Goal: Information Seeking & Learning: Learn about a topic

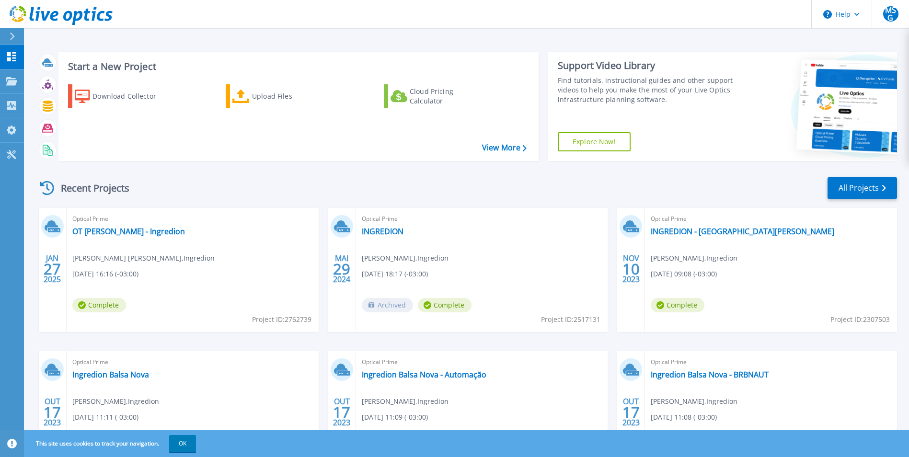
drag, startPoint x: 34, startPoint y: 325, endPoint x: 63, endPoint y: 312, distance: 31.7
click at [34, 325] on div "JAN 27 2025 Optical Prime OT Mogi Guacu - Ingredion Mario Sergio Godoy , Ingred…" at bounding box center [463, 351] width 868 height 287
click at [136, 231] on link "OT Mogi Guacu - Ingredion" at bounding box center [128, 232] width 113 height 10
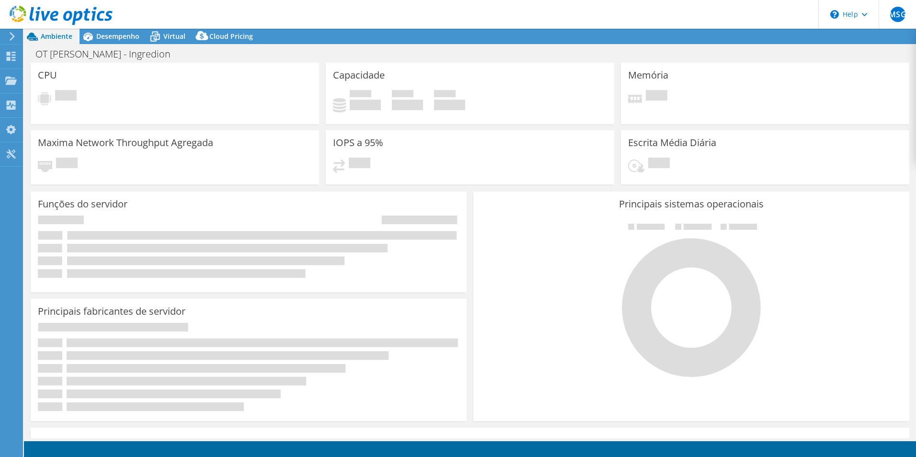
select select "SouthAmerica"
select select "USD"
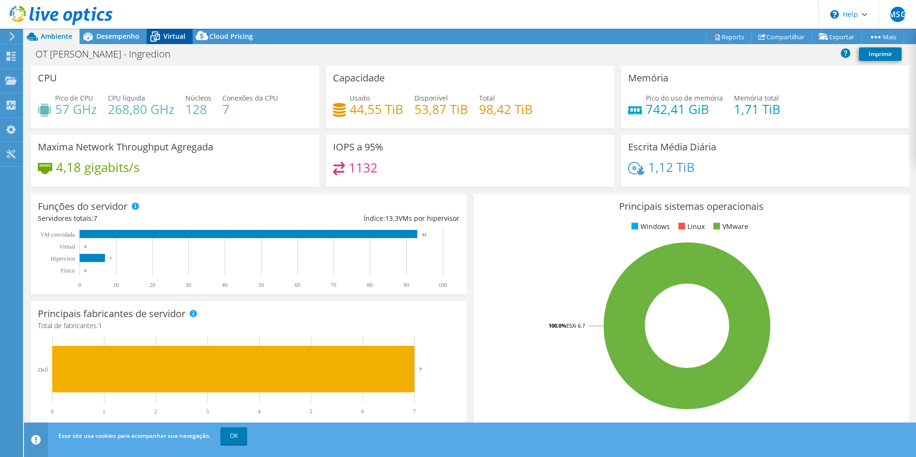
click at [164, 34] on span "Virtual" at bounding box center [174, 36] width 22 height 9
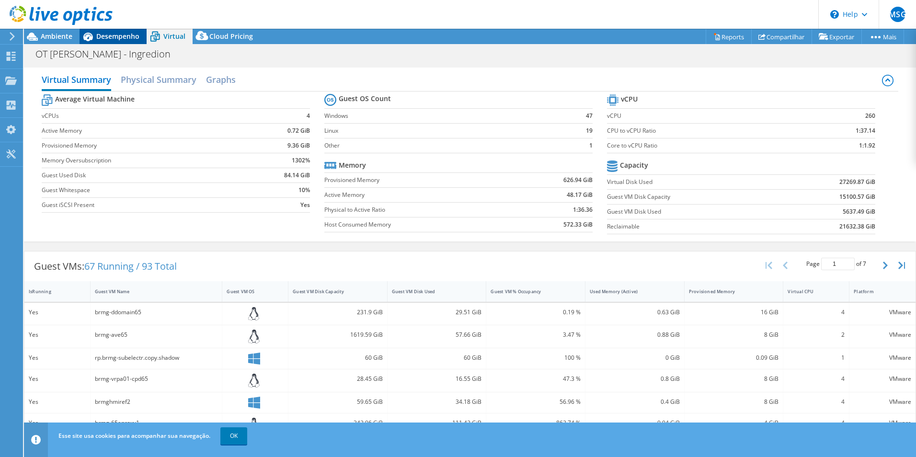
click at [126, 33] on span "Desempenho" at bounding box center [117, 36] width 43 height 9
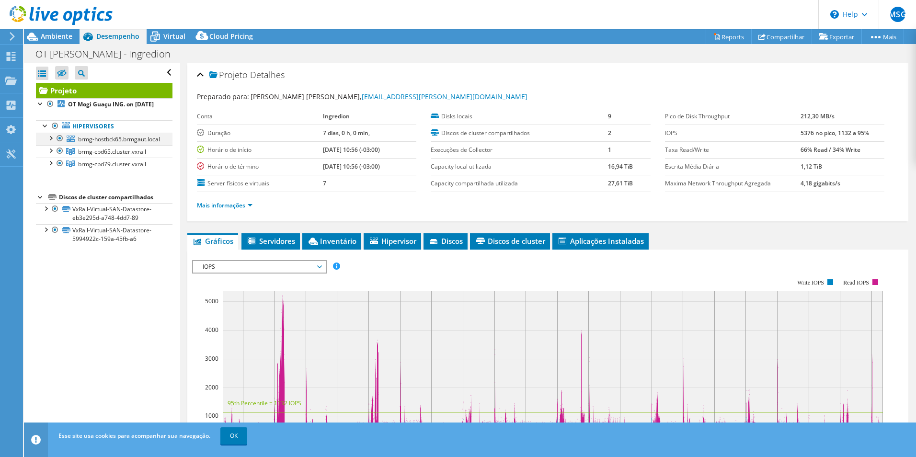
click at [50, 142] on div at bounding box center [51, 138] width 10 height 10
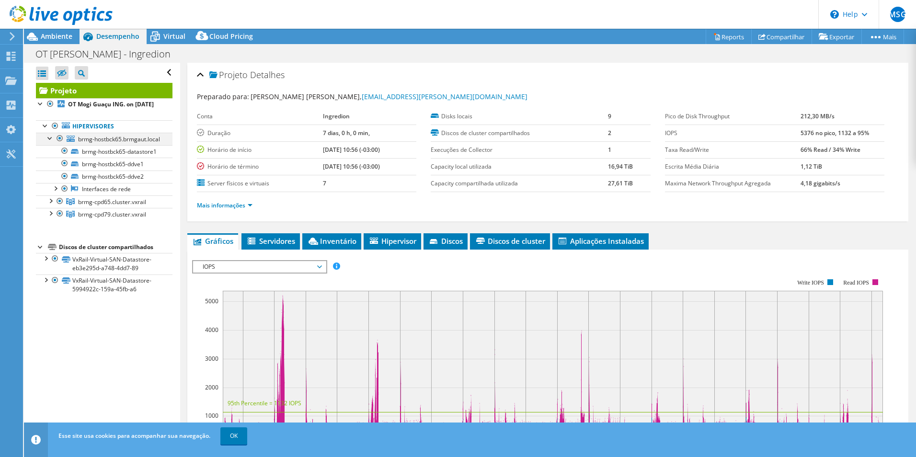
click at [48, 142] on div at bounding box center [51, 138] width 10 height 10
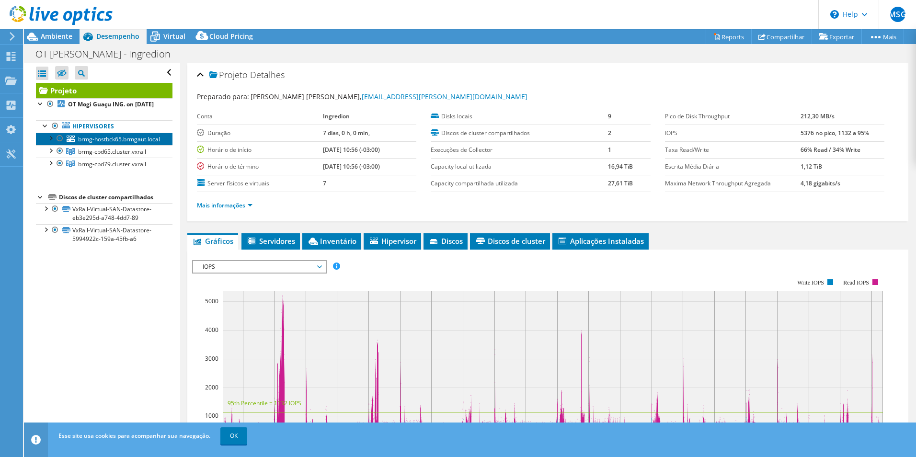
click at [104, 145] on link "brmg-hostbck65.brmgaut.local" at bounding box center [104, 139] width 137 height 12
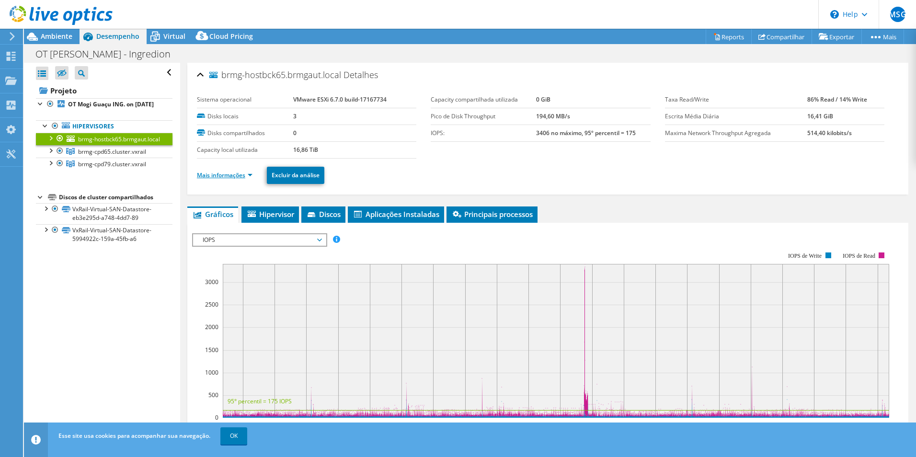
click at [245, 175] on link "Mais informações" at bounding box center [225, 175] width 56 height 8
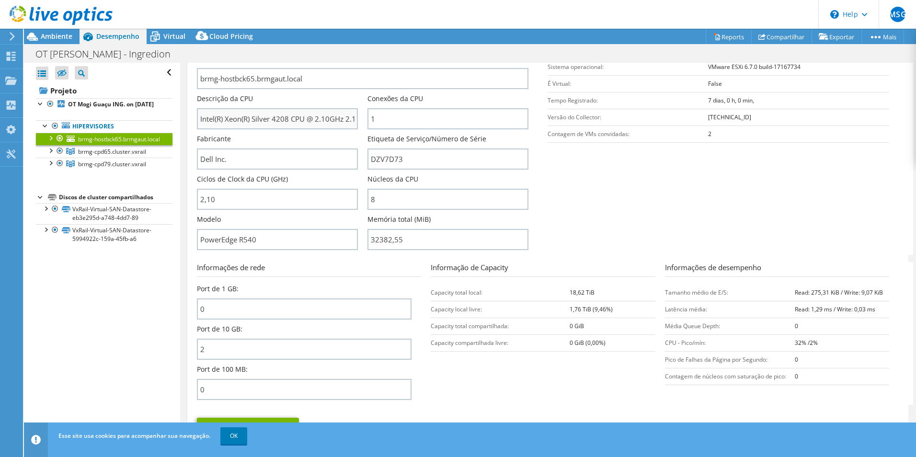
scroll to position [156, 0]
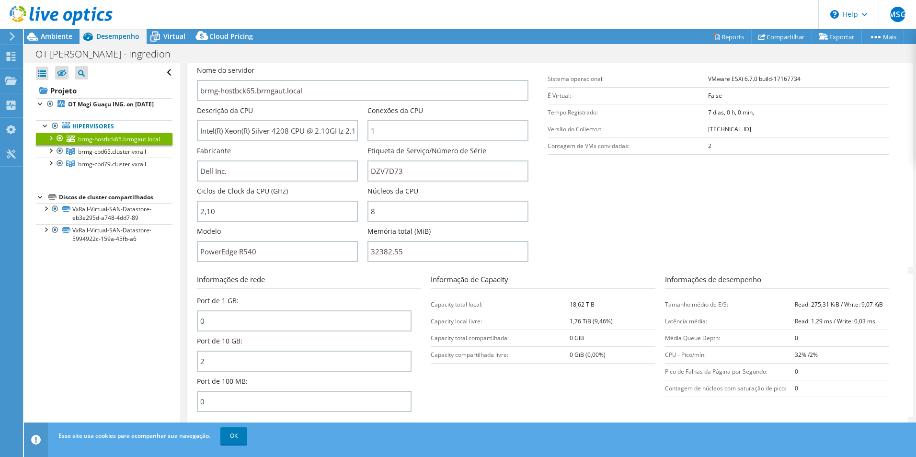
click at [49, 142] on div at bounding box center [51, 138] width 10 height 10
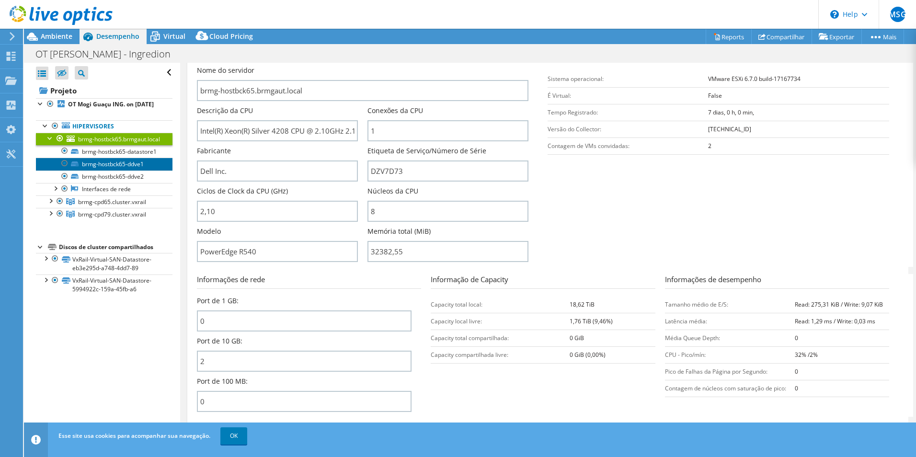
click at [117, 170] on link "brmg-hostbck65-ddve1" at bounding box center [104, 164] width 137 height 12
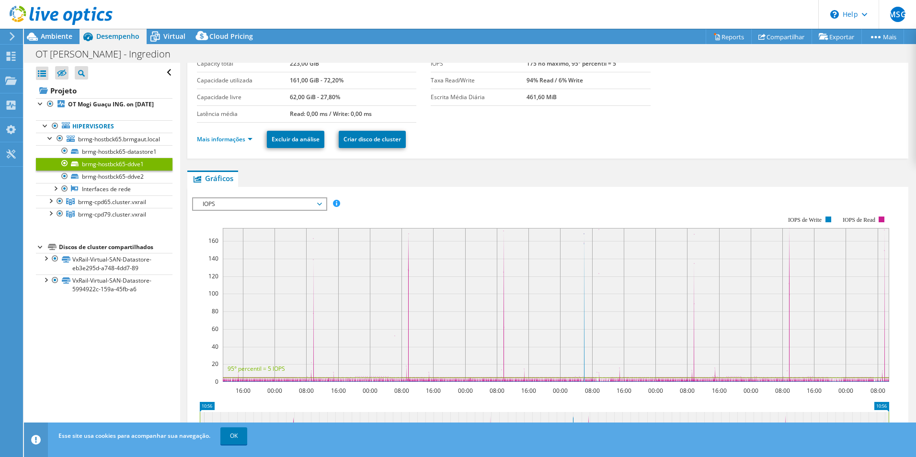
scroll to position [0, 0]
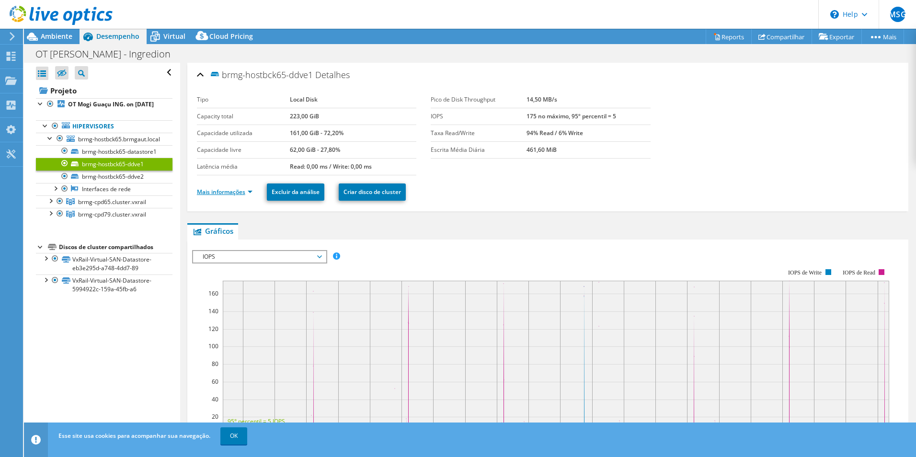
click at [231, 194] on link "Mais informações" at bounding box center [225, 192] width 56 height 8
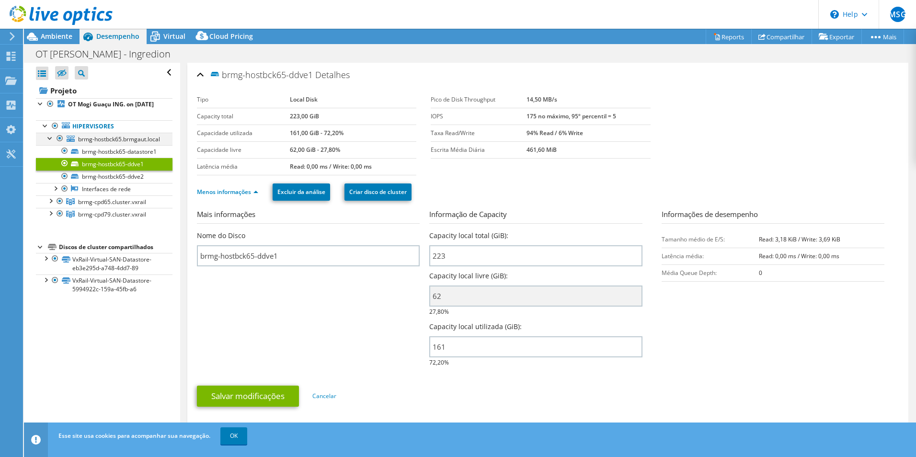
click at [47, 142] on div at bounding box center [51, 138] width 10 height 10
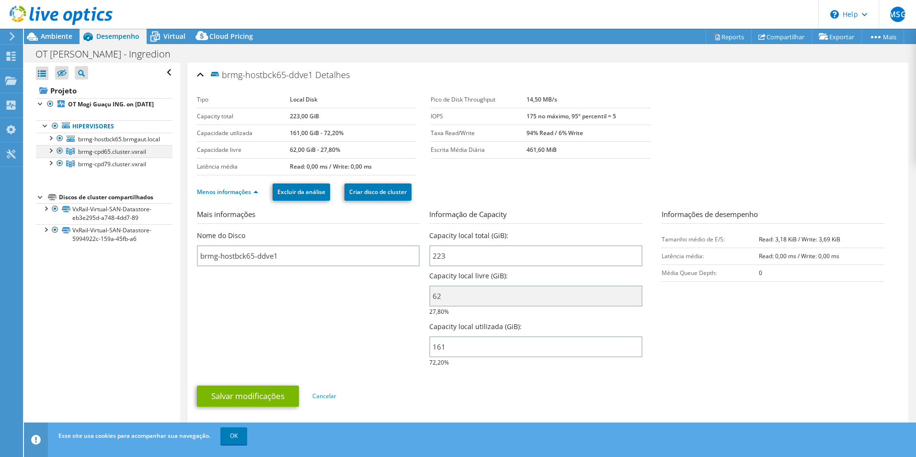
click at [47, 155] on div at bounding box center [51, 150] width 10 height 10
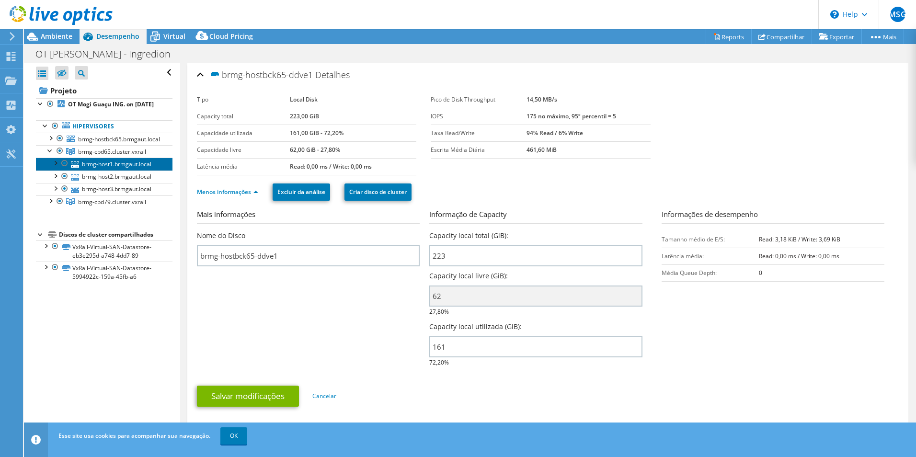
click at [87, 170] on link "brmg-host1.brmgaut.local" at bounding box center [104, 164] width 137 height 12
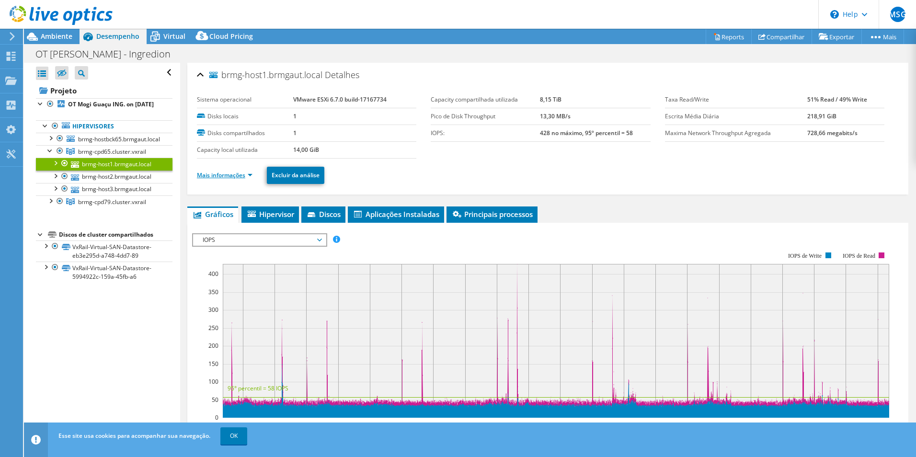
click at [230, 176] on link "Mais informações" at bounding box center [225, 175] width 56 height 8
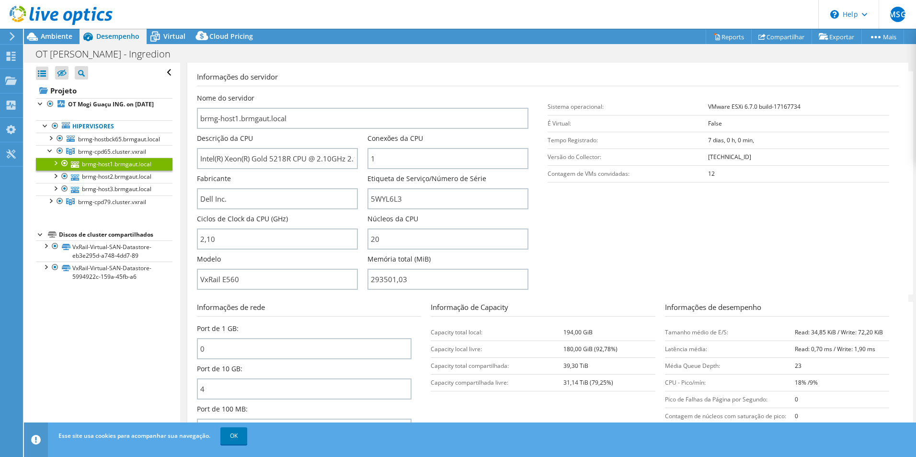
scroll to position [132, 0]
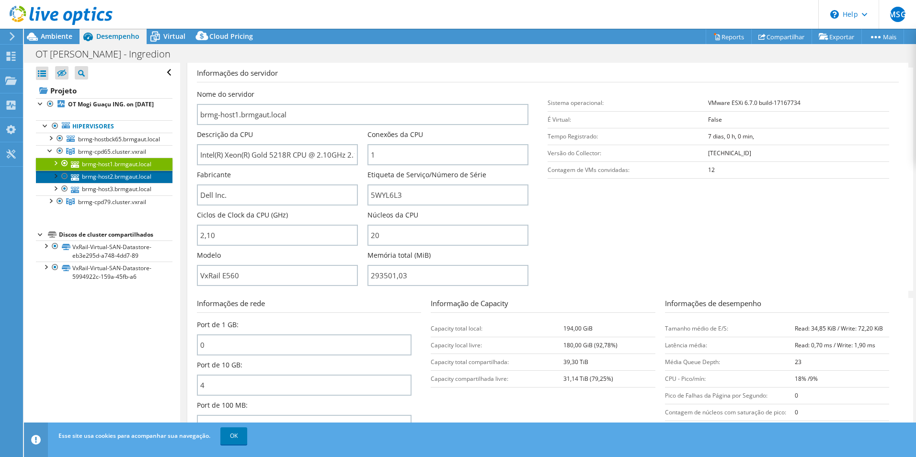
click at [91, 183] on link "brmg-host2.brmgaut.local" at bounding box center [104, 177] width 137 height 12
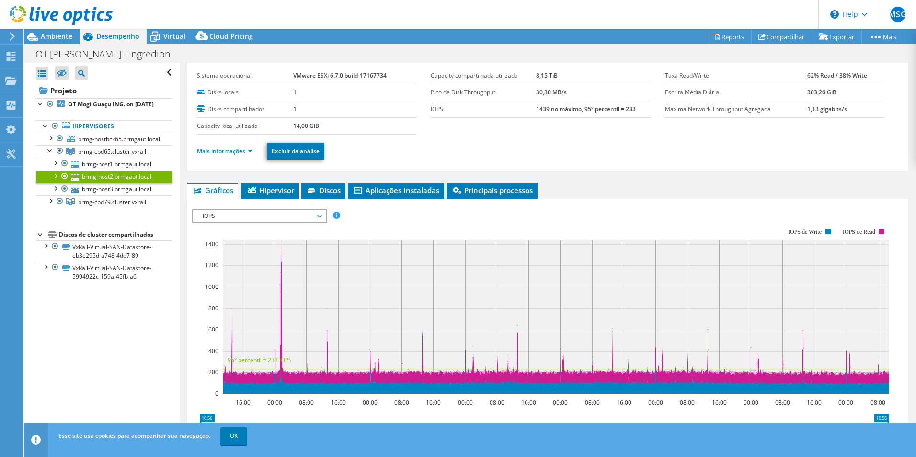
scroll to position [0, 0]
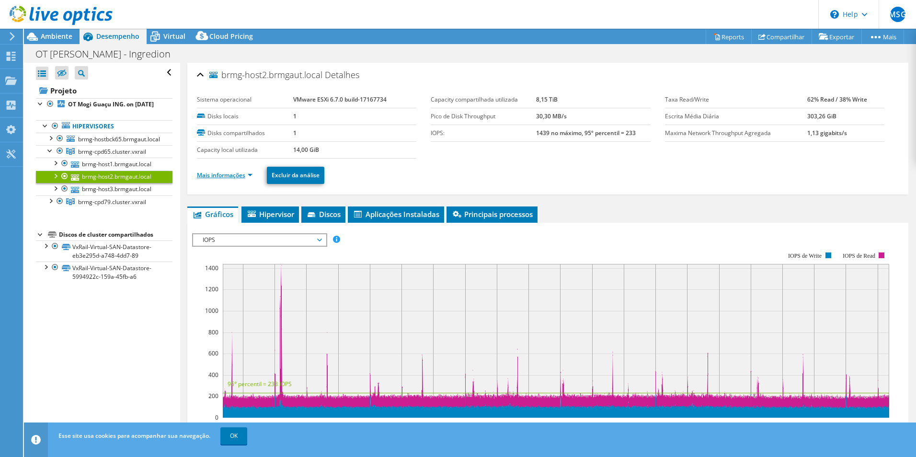
click at [227, 171] on link "Mais informações" at bounding box center [225, 175] width 56 height 8
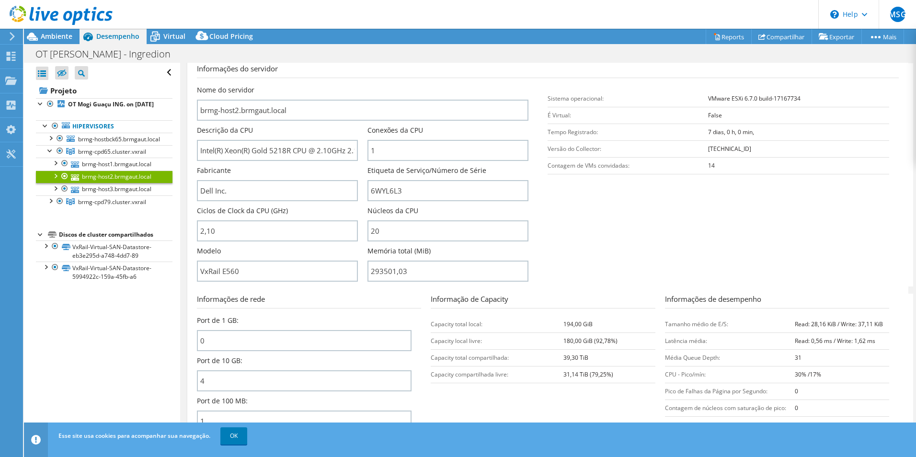
scroll to position [132, 0]
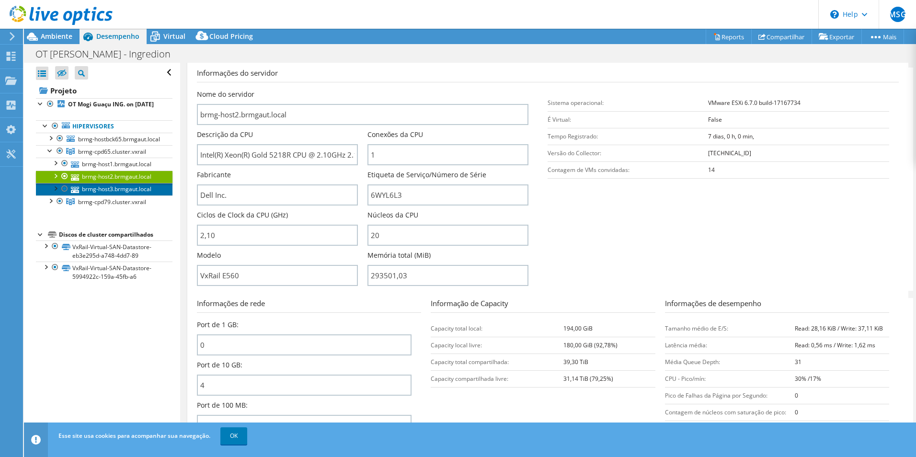
click at [106, 196] on link "brmg-host3.brmgaut.local" at bounding box center [104, 189] width 137 height 12
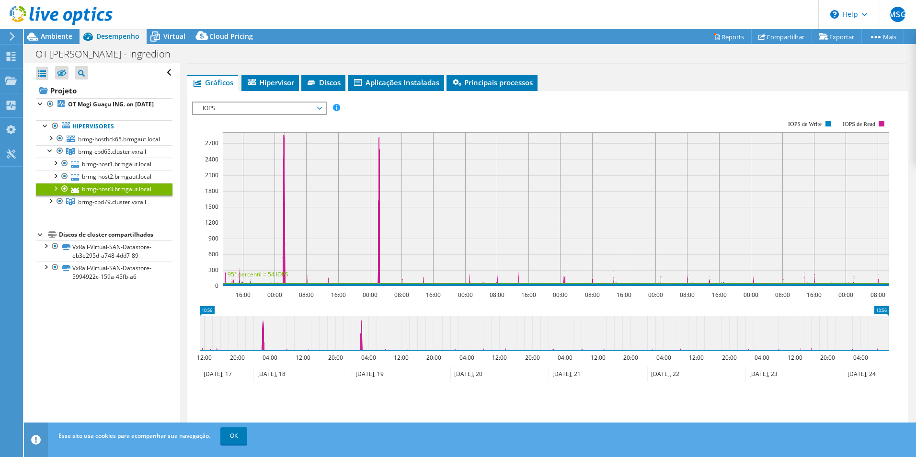
scroll to position [48, 0]
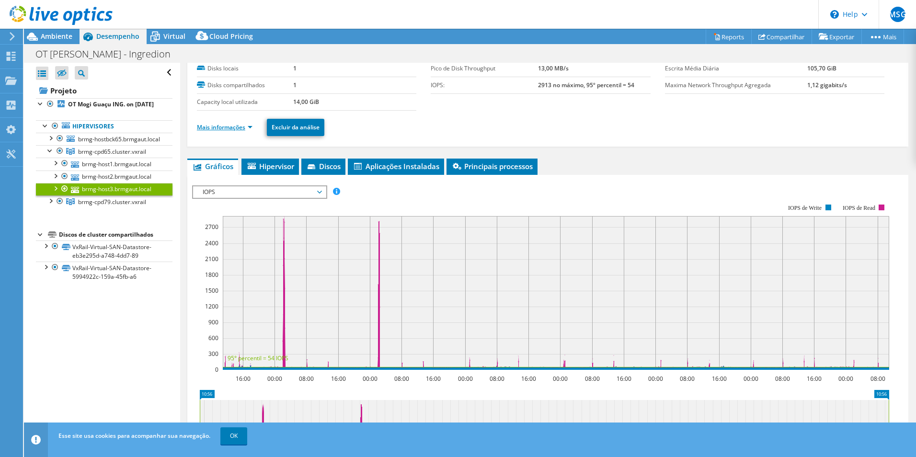
click at [227, 130] on li "Mais informações" at bounding box center [227, 127] width 61 height 11
click at [227, 128] on link "Mais informações" at bounding box center [225, 127] width 56 height 8
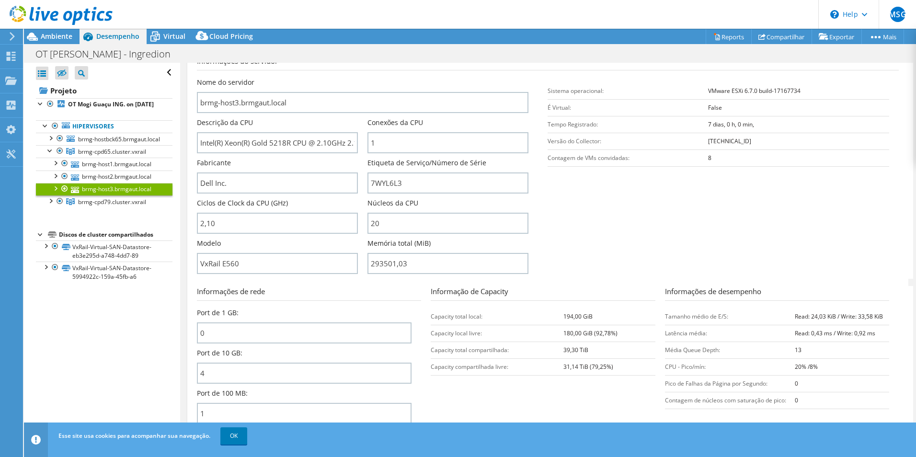
scroll to position [132, 0]
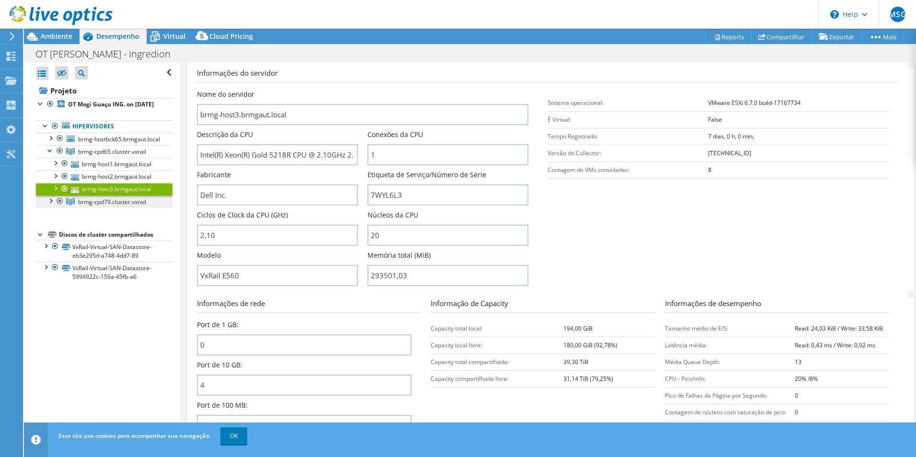
click at [94, 206] on span "brmg-cpd79.cluster.vxrail" at bounding box center [112, 202] width 68 height 8
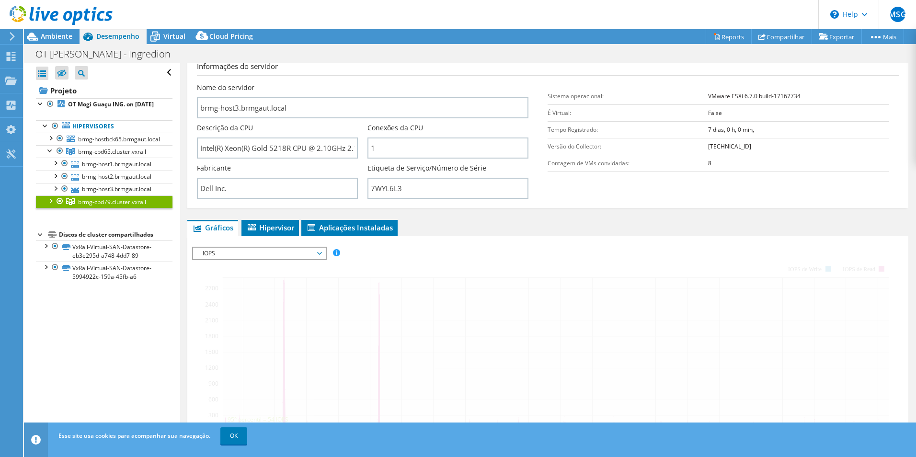
scroll to position [125, 0]
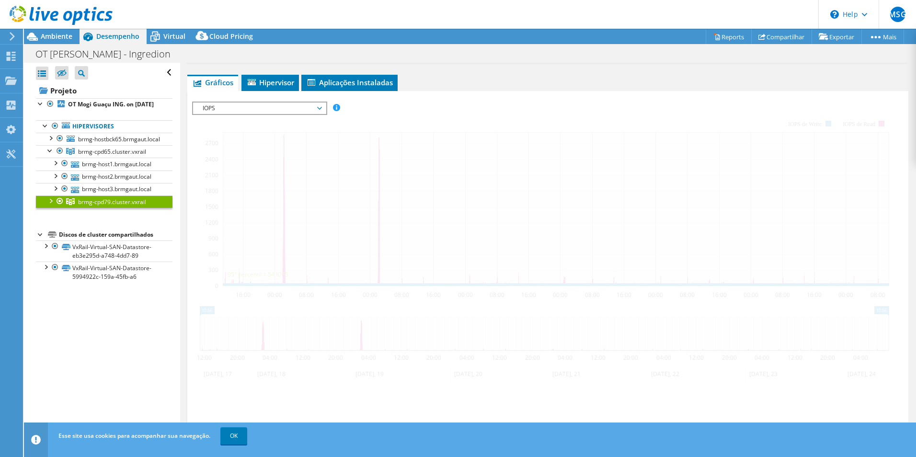
click at [50, 205] on div at bounding box center [51, 201] width 10 height 10
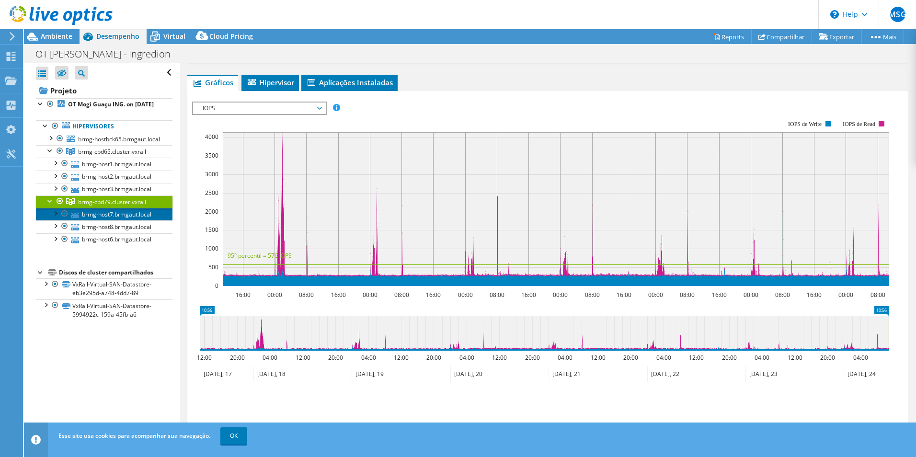
click at [102, 220] on link "brmg-host7.brmgaut.local" at bounding box center [104, 214] width 137 height 12
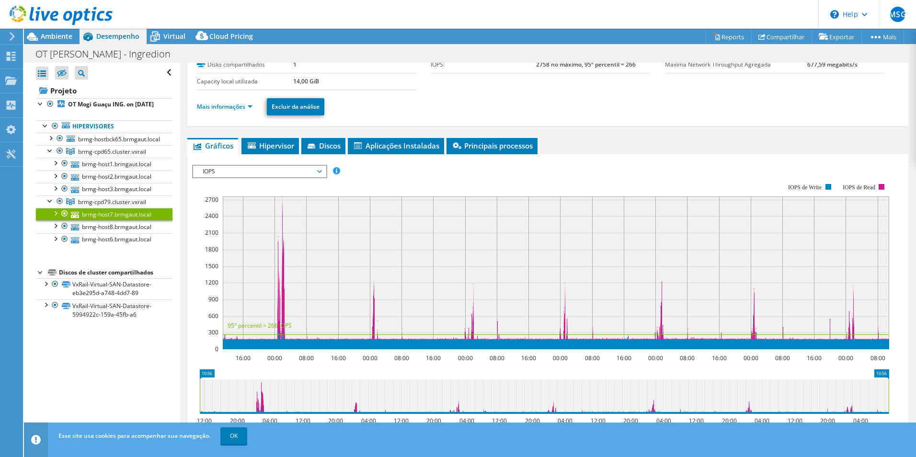
scroll to position [0, 0]
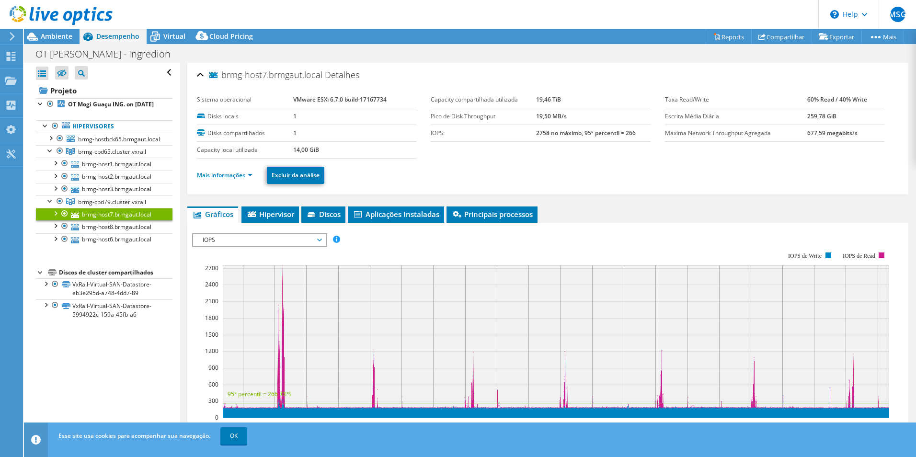
click at [225, 179] on li "Mais informações" at bounding box center [227, 175] width 61 height 11
click at [230, 178] on link "Mais informações" at bounding box center [225, 175] width 56 height 8
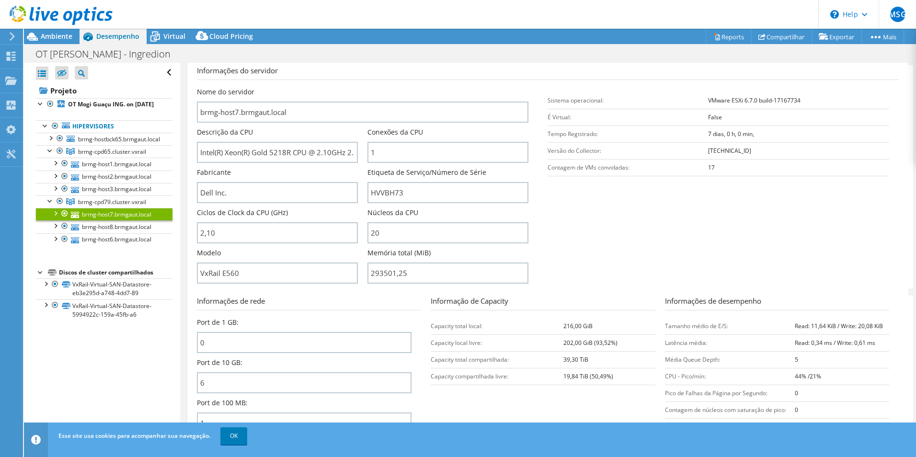
scroll to position [133, 0]
click at [109, 233] on link "brmg-host8.brmgaut.local" at bounding box center [104, 226] width 137 height 12
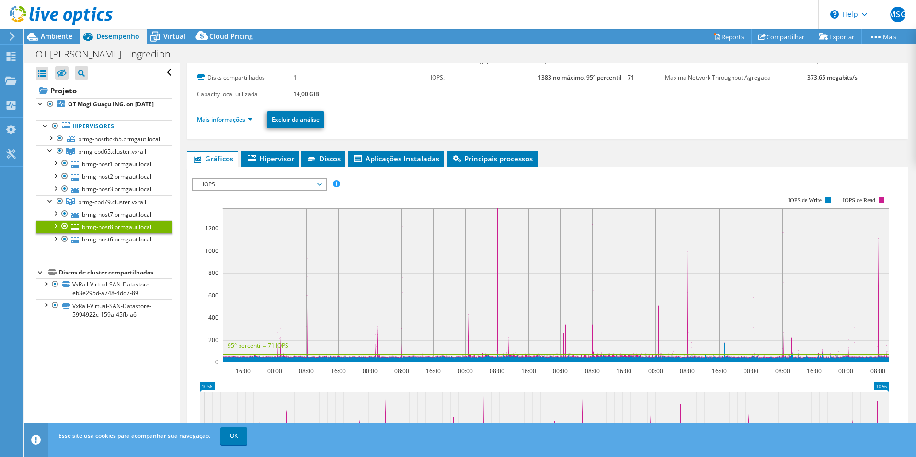
scroll to position [25, 0]
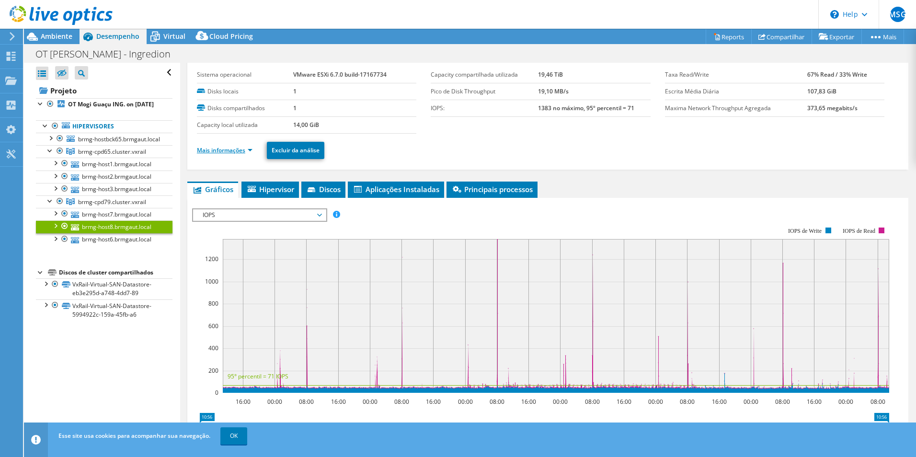
click at [227, 151] on link "Mais informações" at bounding box center [225, 150] width 56 height 8
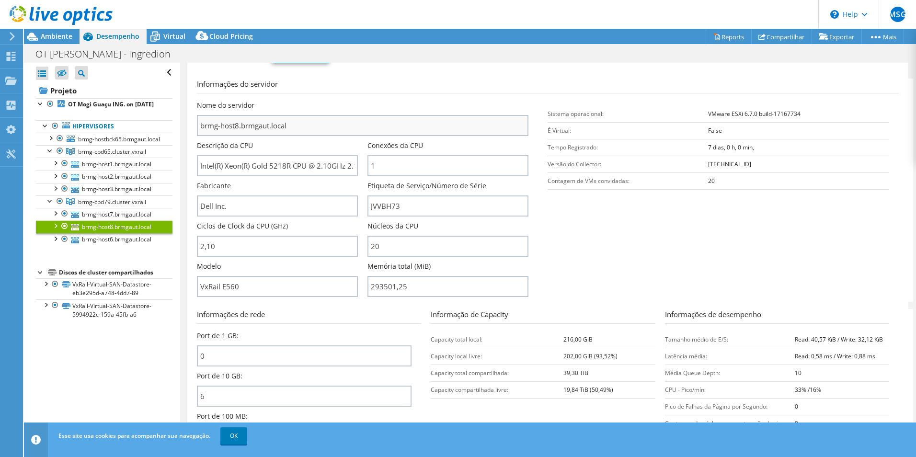
scroll to position [133, 0]
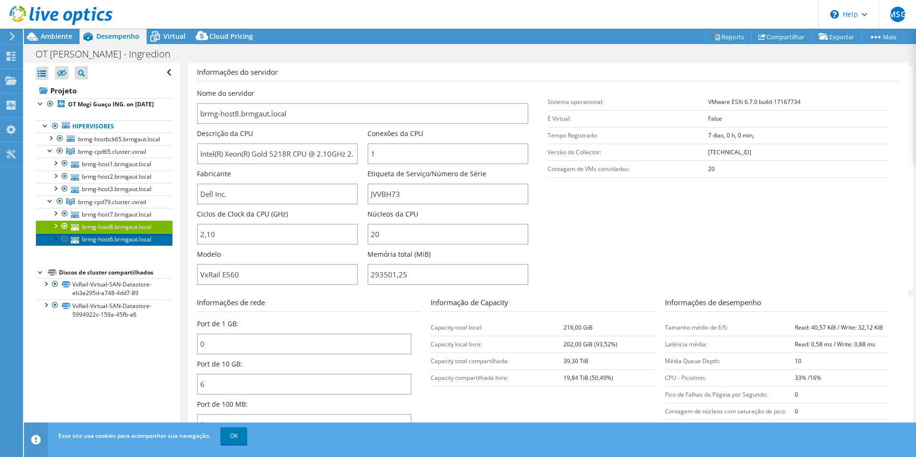
click at [95, 246] on link "brmg-host6.brmgaut.local" at bounding box center [104, 239] width 137 height 12
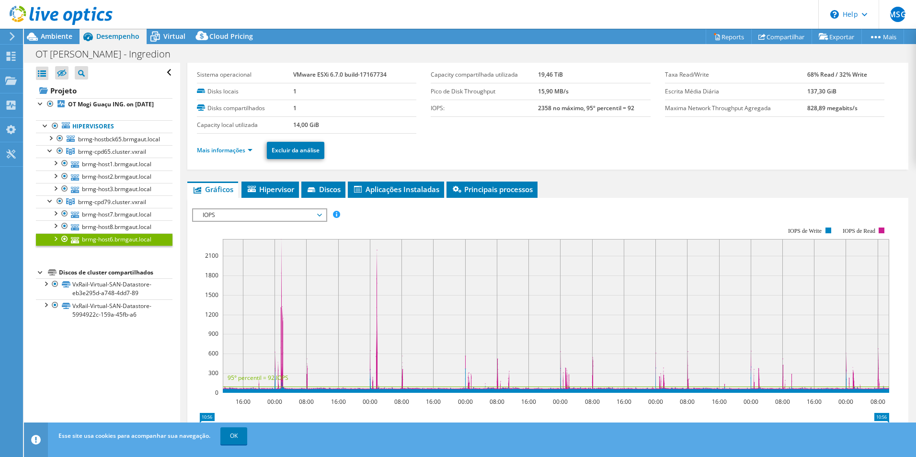
scroll to position [0, 0]
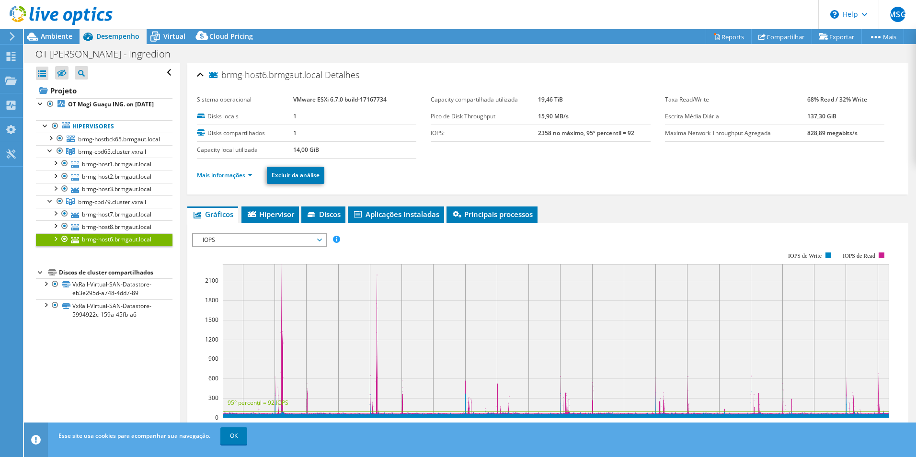
click at [229, 173] on link "Mais informações" at bounding box center [225, 175] width 56 height 8
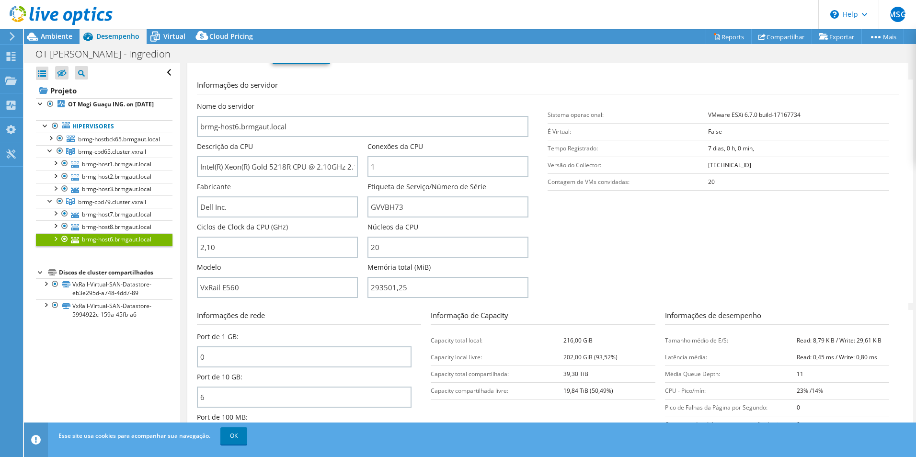
scroll to position [132, 0]
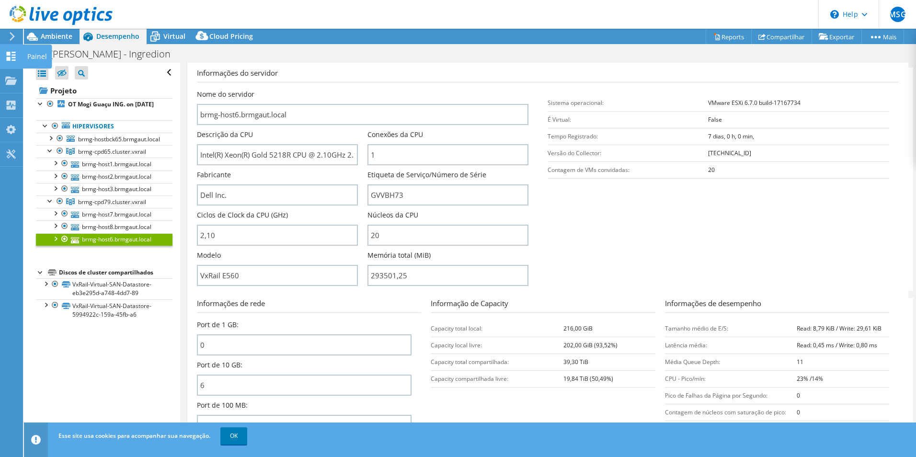
click at [11, 52] on icon at bounding box center [11, 56] width 12 height 9
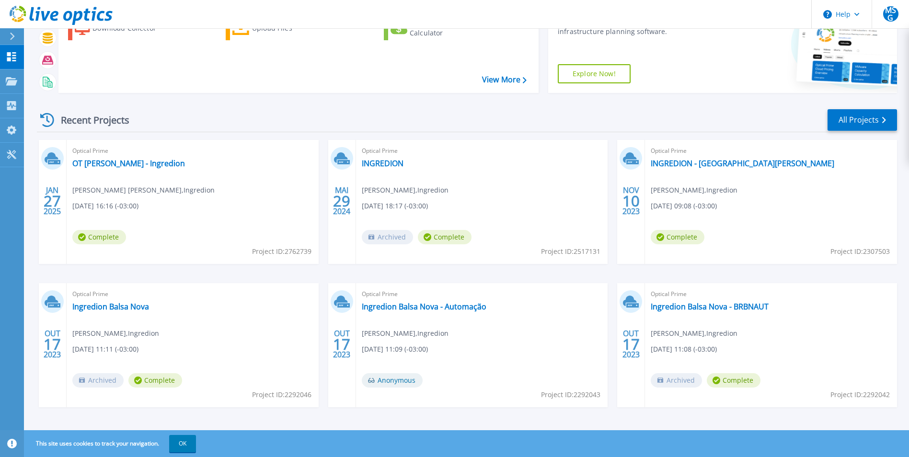
scroll to position [74, 0]
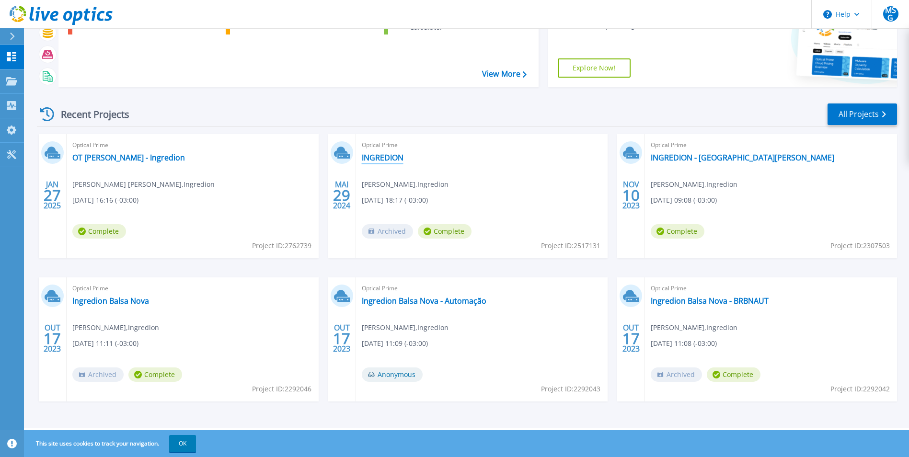
click at [394, 160] on link "INGREDION" at bounding box center [383, 158] width 42 height 10
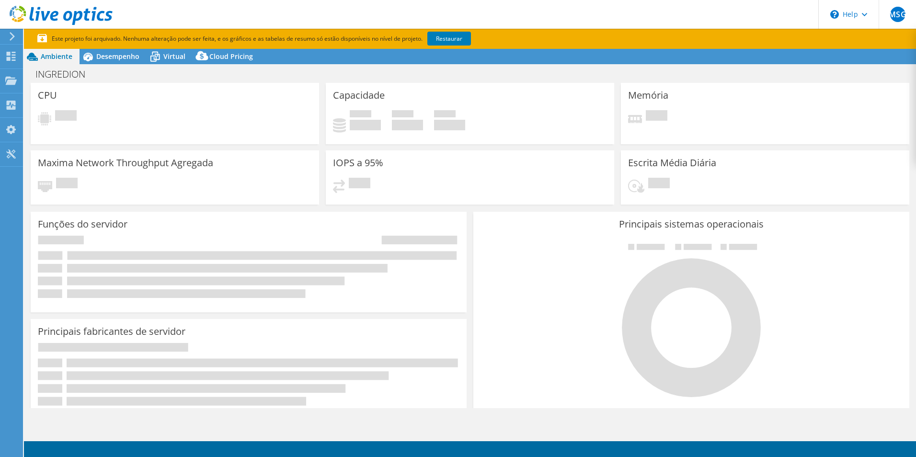
select select "USD"
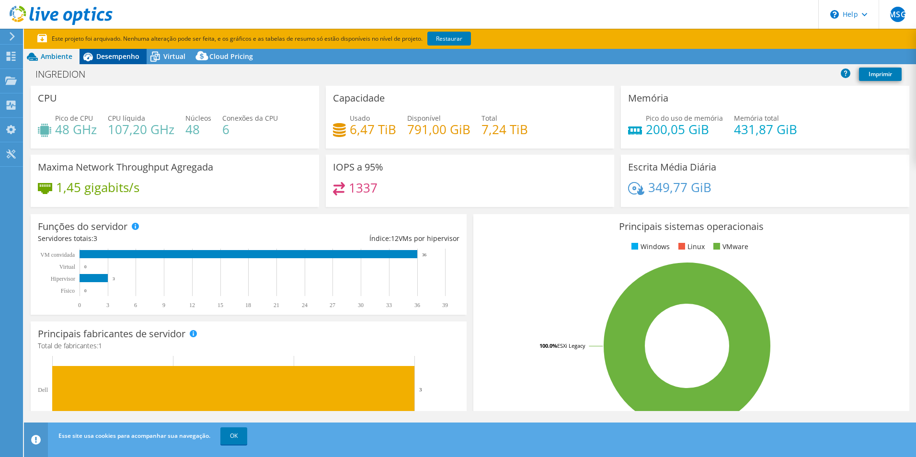
click at [163, 63] on icon at bounding box center [155, 56] width 17 height 17
click at [122, 56] on span "Desempenho" at bounding box center [117, 56] width 43 height 9
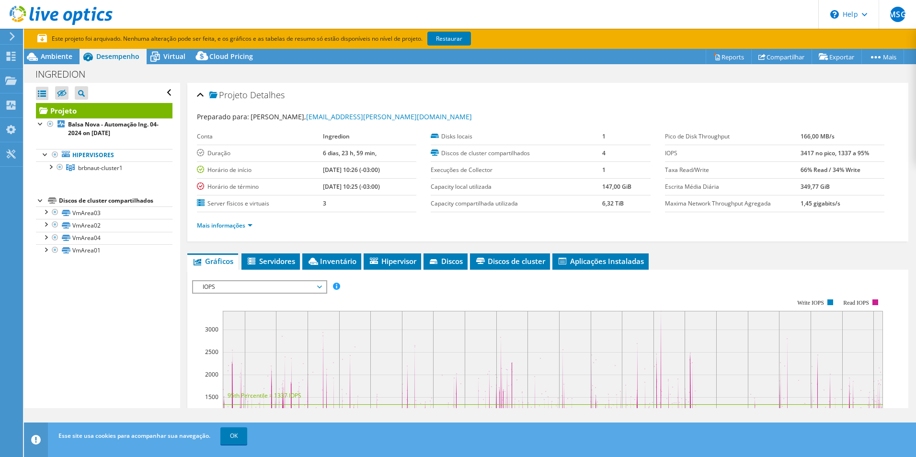
click at [122, 56] on span "Desempenho" at bounding box center [117, 56] width 43 height 9
click at [51, 55] on span "Ambiente" at bounding box center [57, 56] width 32 height 9
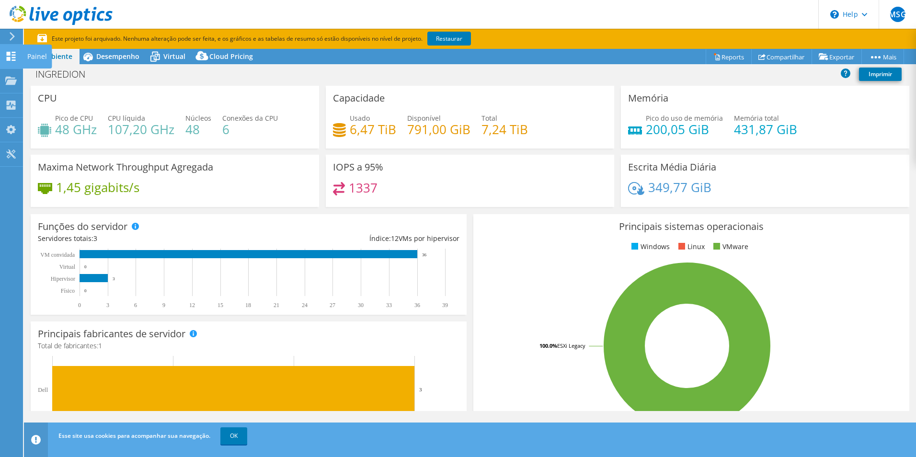
click at [14, 58] on use at bounding box center [11, 56] width 9 height 9
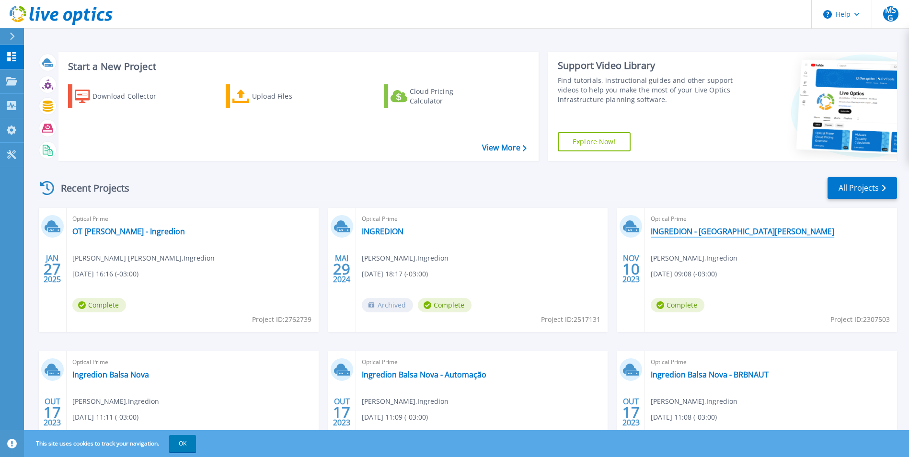
click at [709, 233] on link "INGREDION - Cabo de Santo Agostinho" at bounding box center [743, 232] width 184 height 10
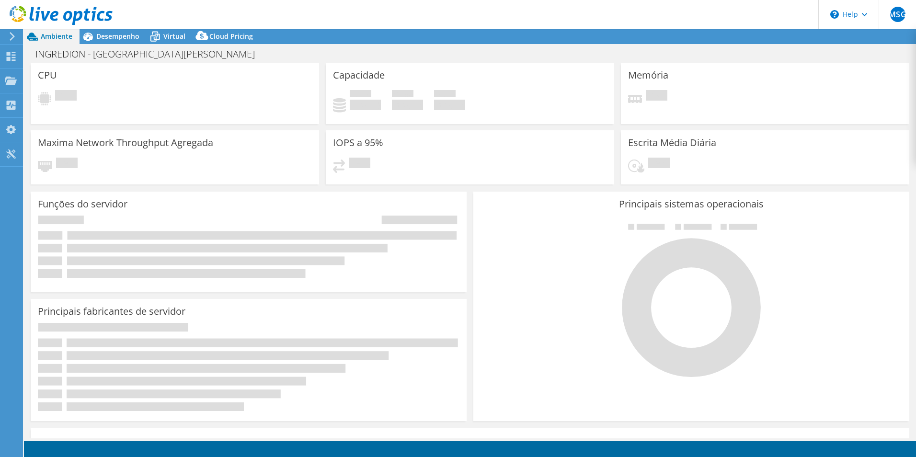
select select "USD"
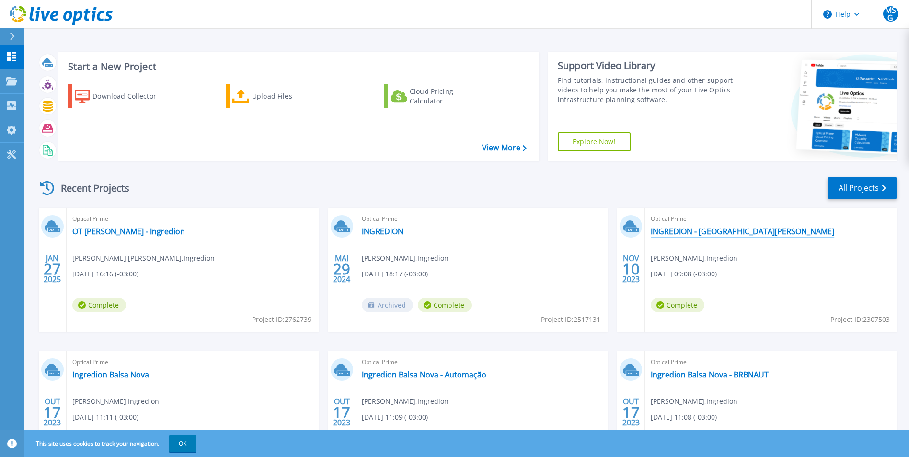
click at [734, 232] on link "INGREDION - [GEOGRAPHIC_DATA][PERSON_NAME]" at bounding box center [743, 232] width 184 height 10
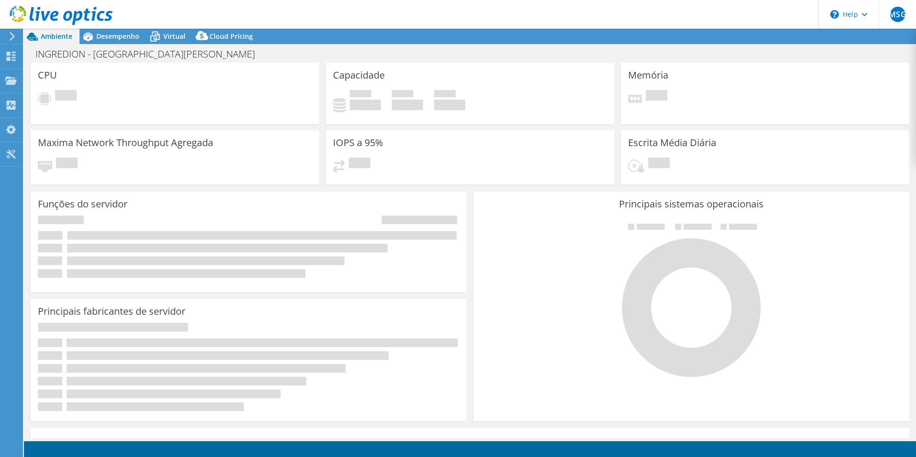
select select "USD"
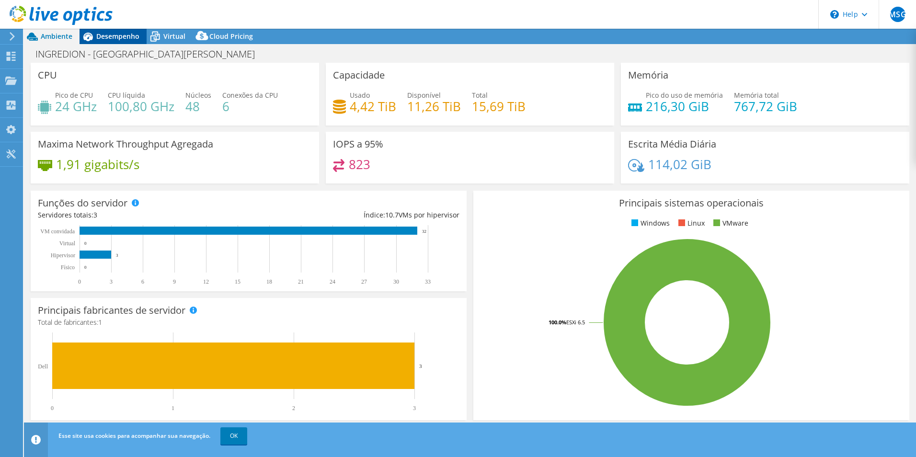
click at [123, 39] on span "Desempenho" at bounding box center [117, 36] width 43 height 9
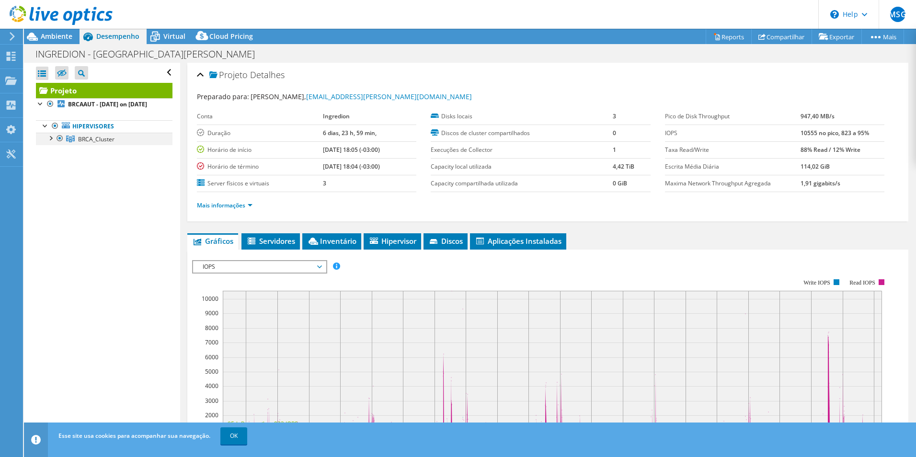
click at [51, 142] on div at bounding box center [51, 138] width 10 height 10
click at [93, 158] on link "brca-hostaut2.brcaaut.local" at bounding box center [104, 151] width 137 height 12
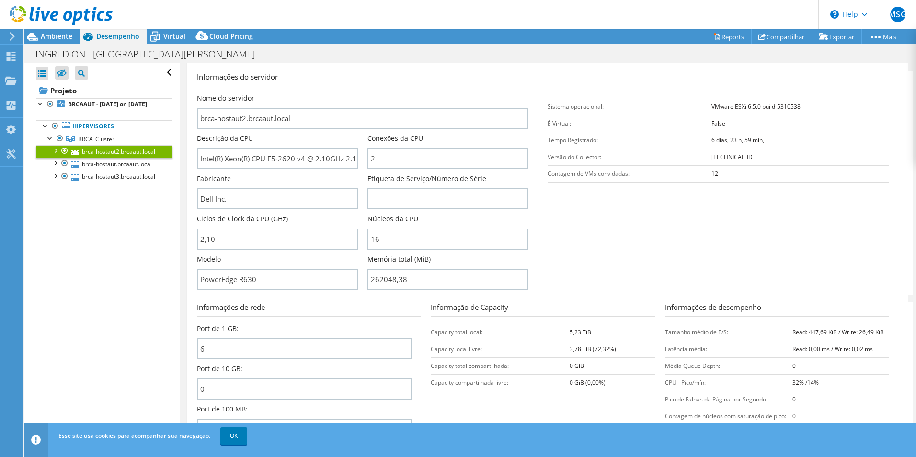
scroll to position [132, 0]
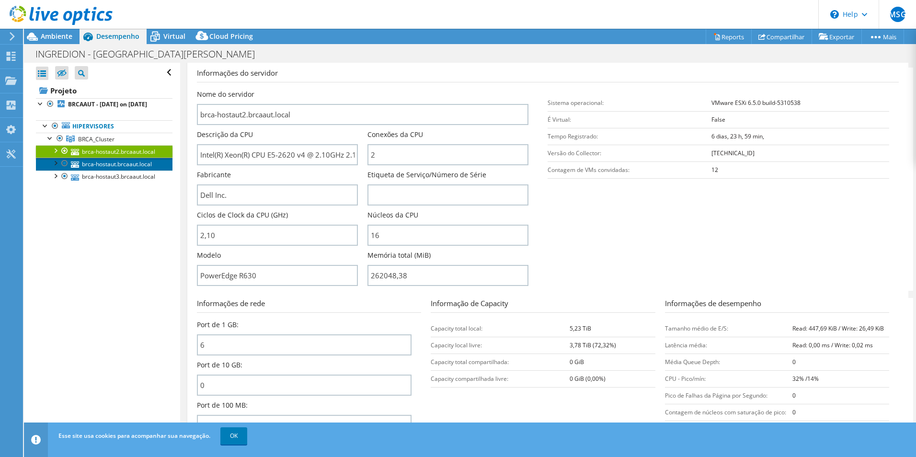
click at [111, 170] on link "brca-hostaut.brcaaut.local" at bounding box center [104, 164] width 137 height 12
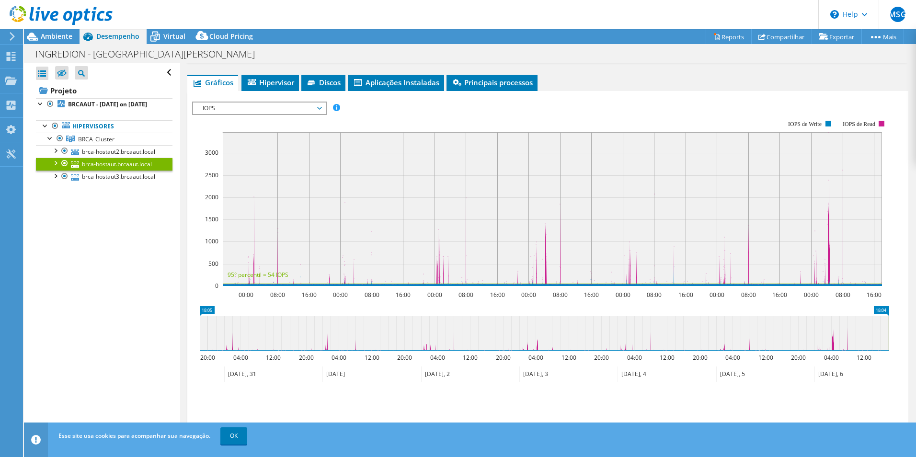
scroll to position [0, 0]
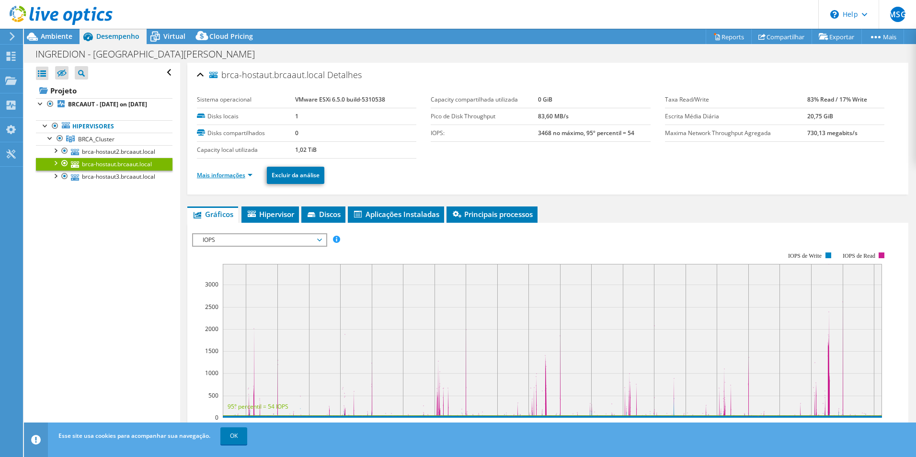
click at [234, 175] on link "Mais informações" at bounding box center [225, 175] width 56 height 8
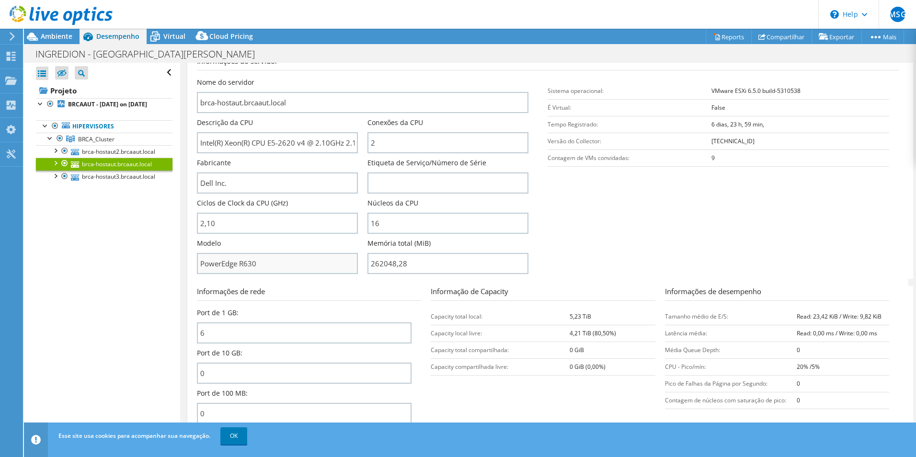
scroll to position [132, 0]
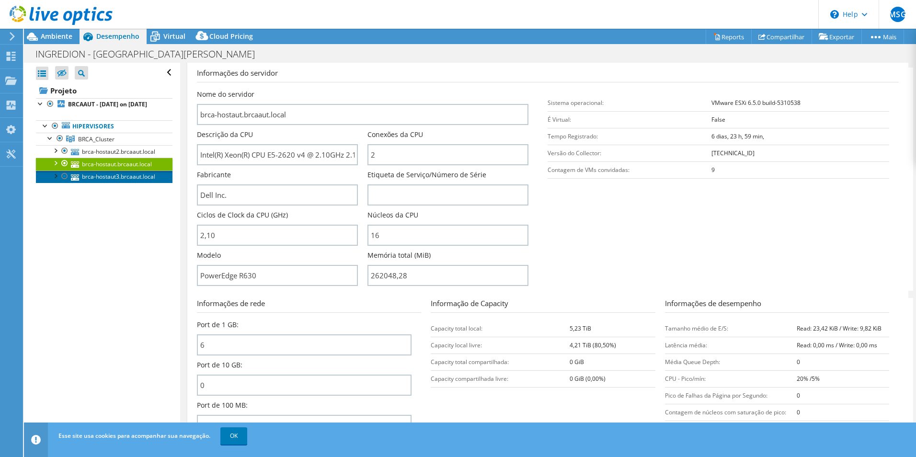
click at [105, 183] on link "brca-hostaut3.brcaaut.local" at bounding box center [104, 177] width 137 height 12
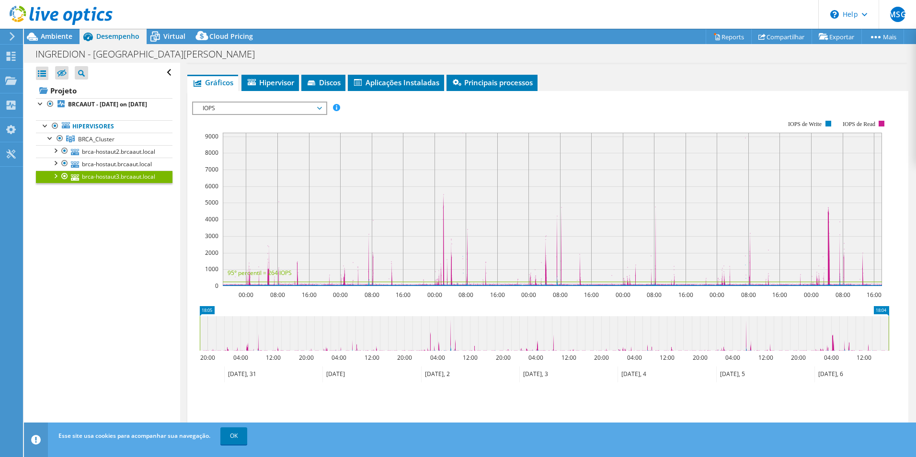
scroll to position [24, 0]
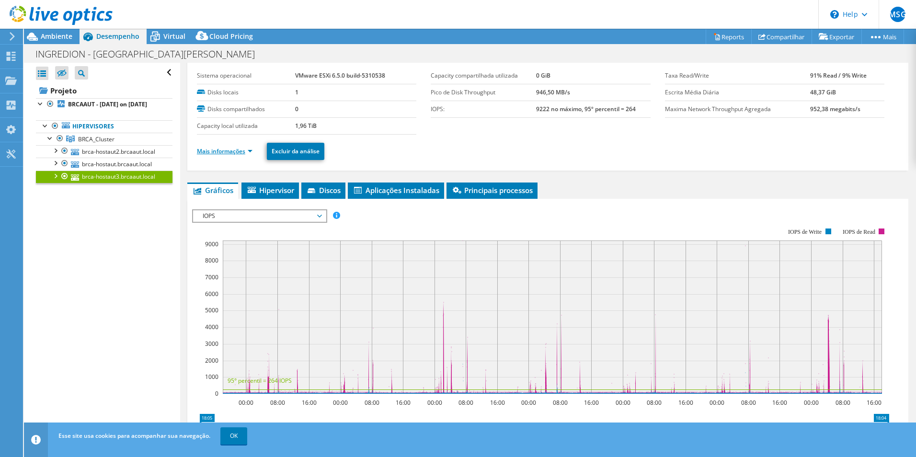
click at [233, 151] on link "Mais informações" at bounding box center [225, 151] width 56 height 8
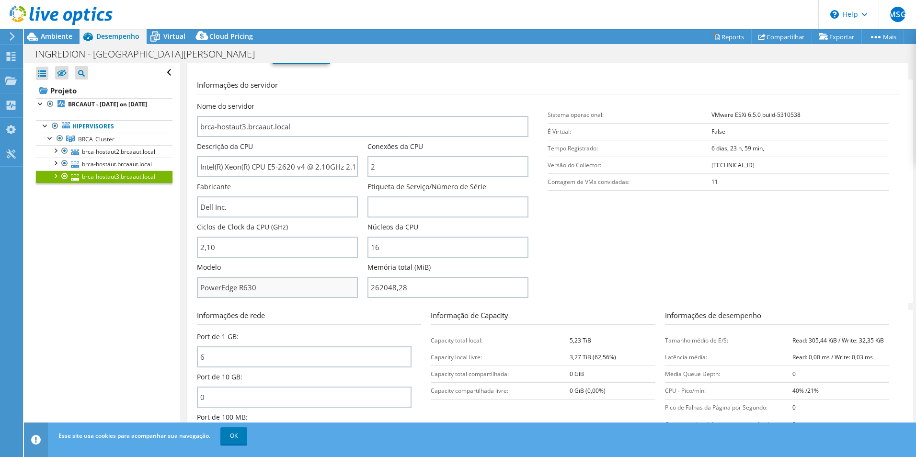
scroll to position [132, 0]
